Goal: Transaction & Acquisition: Subscribe to service/newsletter

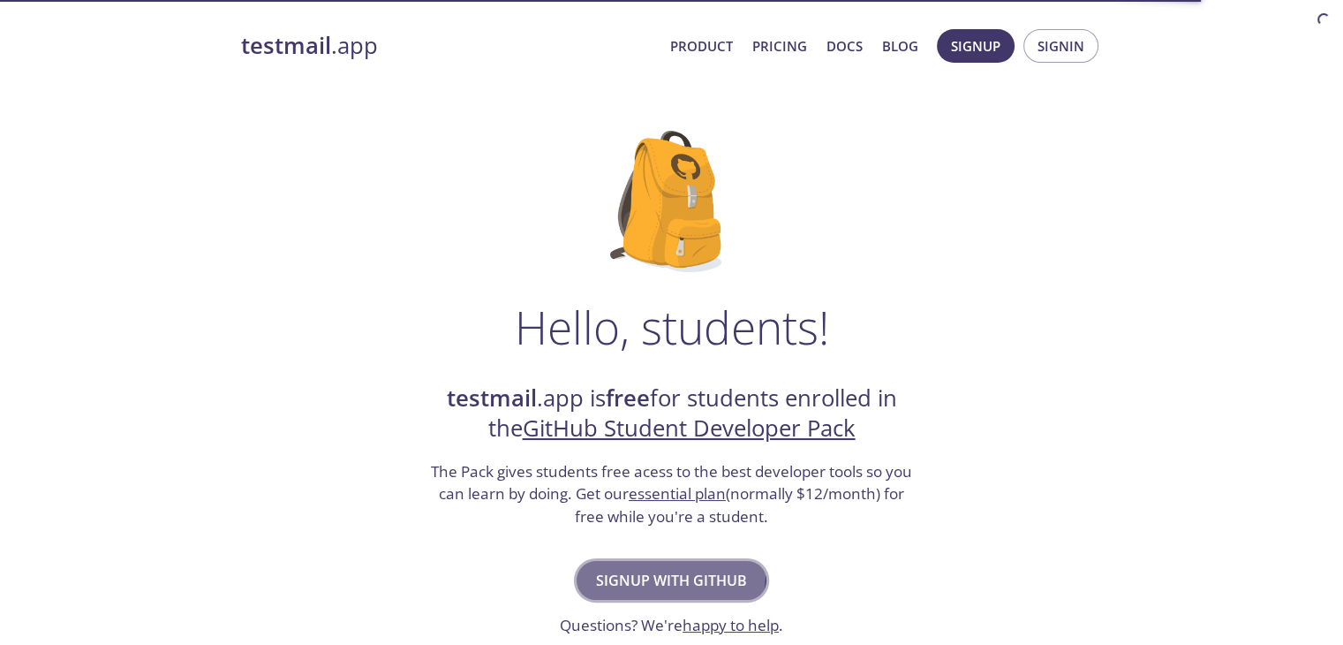
drag, startPoint x: 0, startPoint y: 0, endPoint x: 658, endPoint y: 573, distance: 872.7
click at [658, 573] on span "Signup with GitHub" at bounding box center [671, 580] width 151 height 25
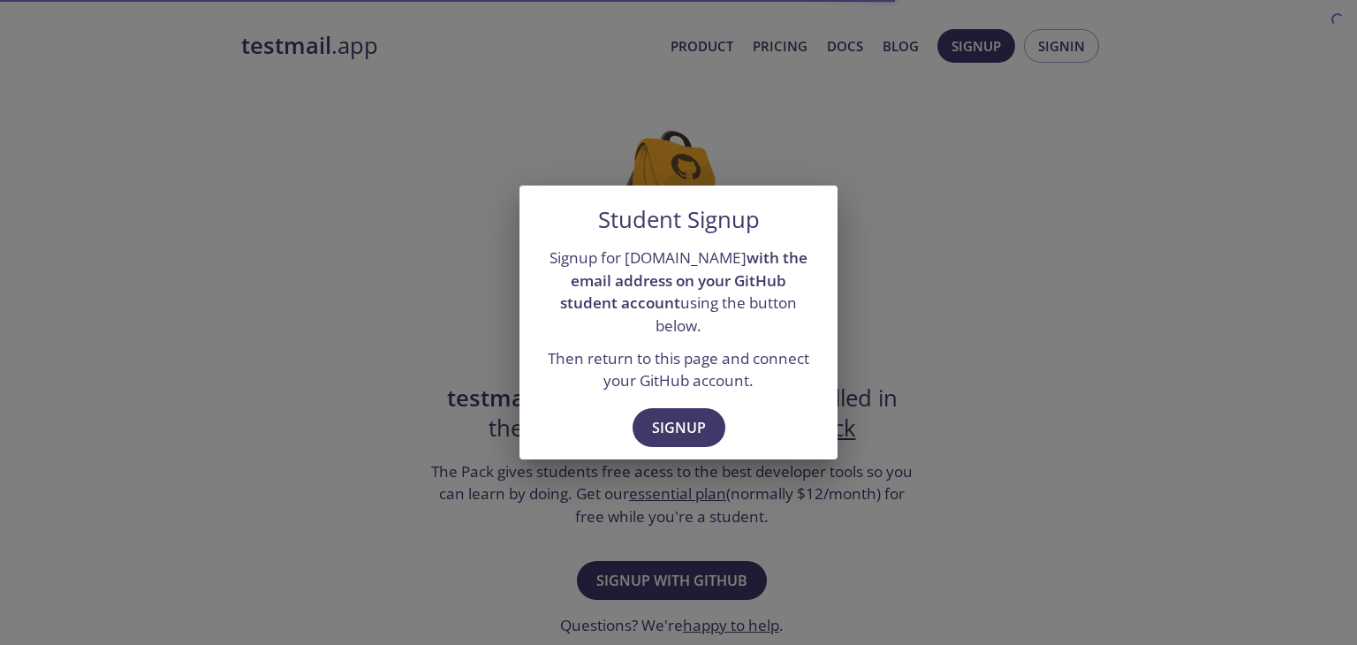
click at [1018, 425] on div "Student Signup Signup for [DOMAIN_NAME] with the email address on your GitHub s…" at bounding box center [678, 322] width 1357 height 645
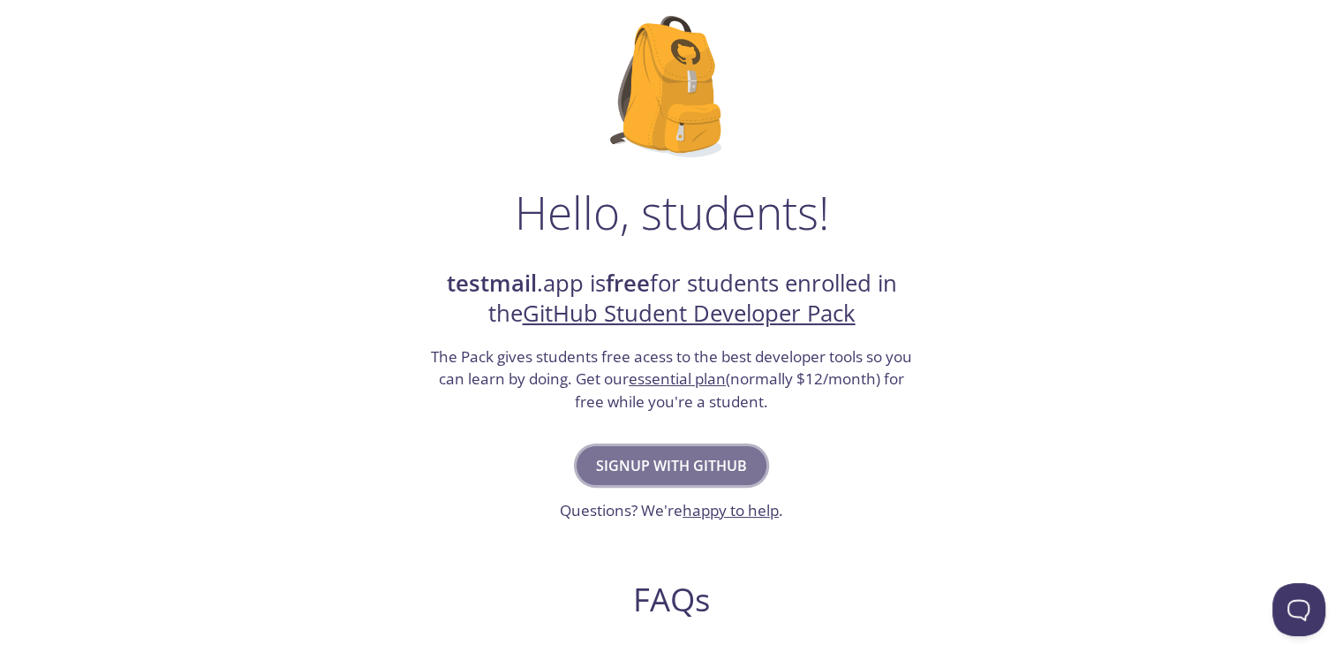
click at [751, 471] on button "Signup with GitHub" at bounding box center [672, 465] width 190 height 39
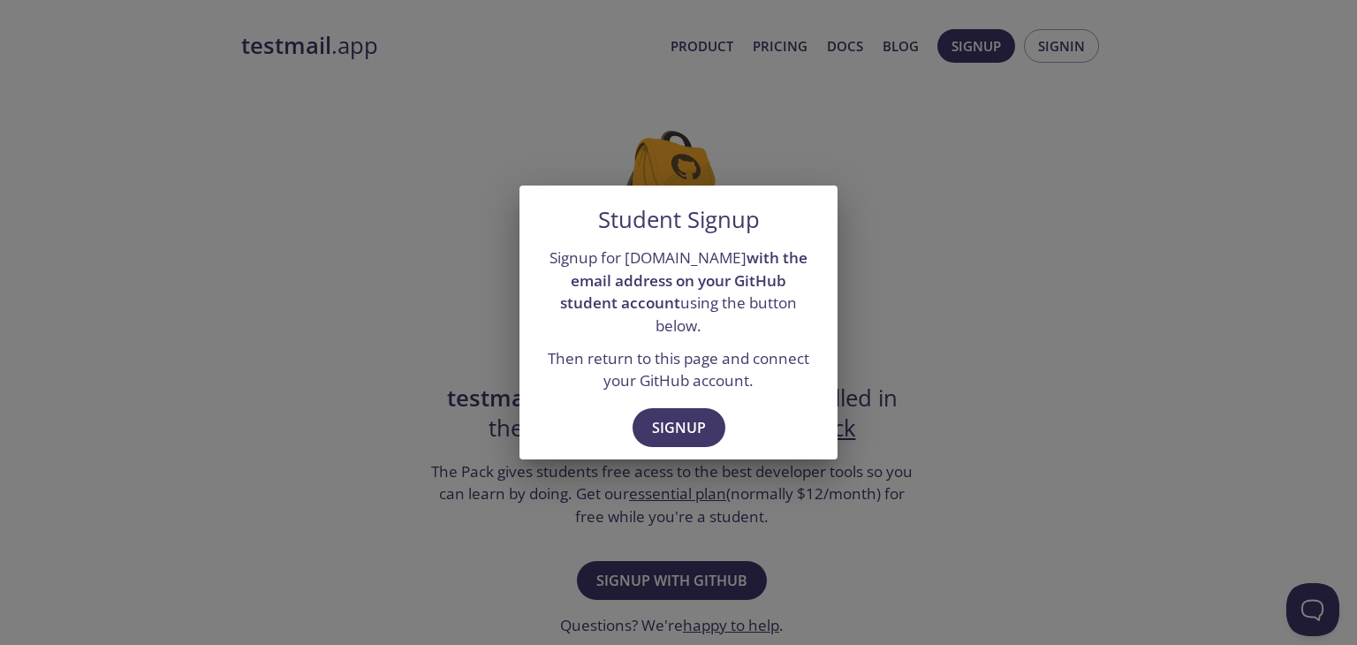
click at [945, 393] on div "Student Signup Signup for [DOMAIN_NAME] with the email address on your GitHub s…" at bounding box center [678, 322] width 1357 height 645
